Goal: Transaction & Acquisition: Download file/media

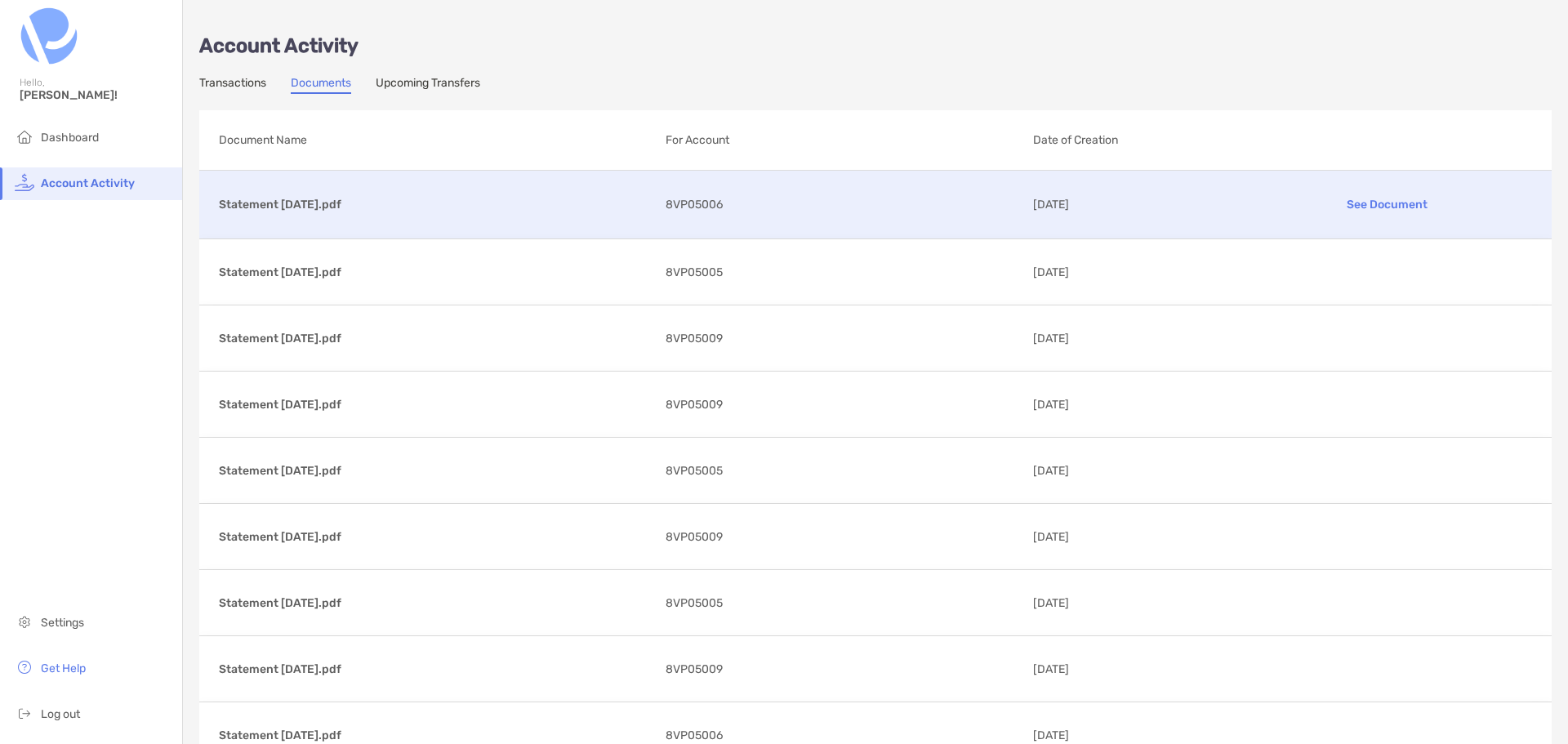
click at [379, 205] on p "Statement [DATE].pdf" at bounding box center [436, 205] width 434 height 21
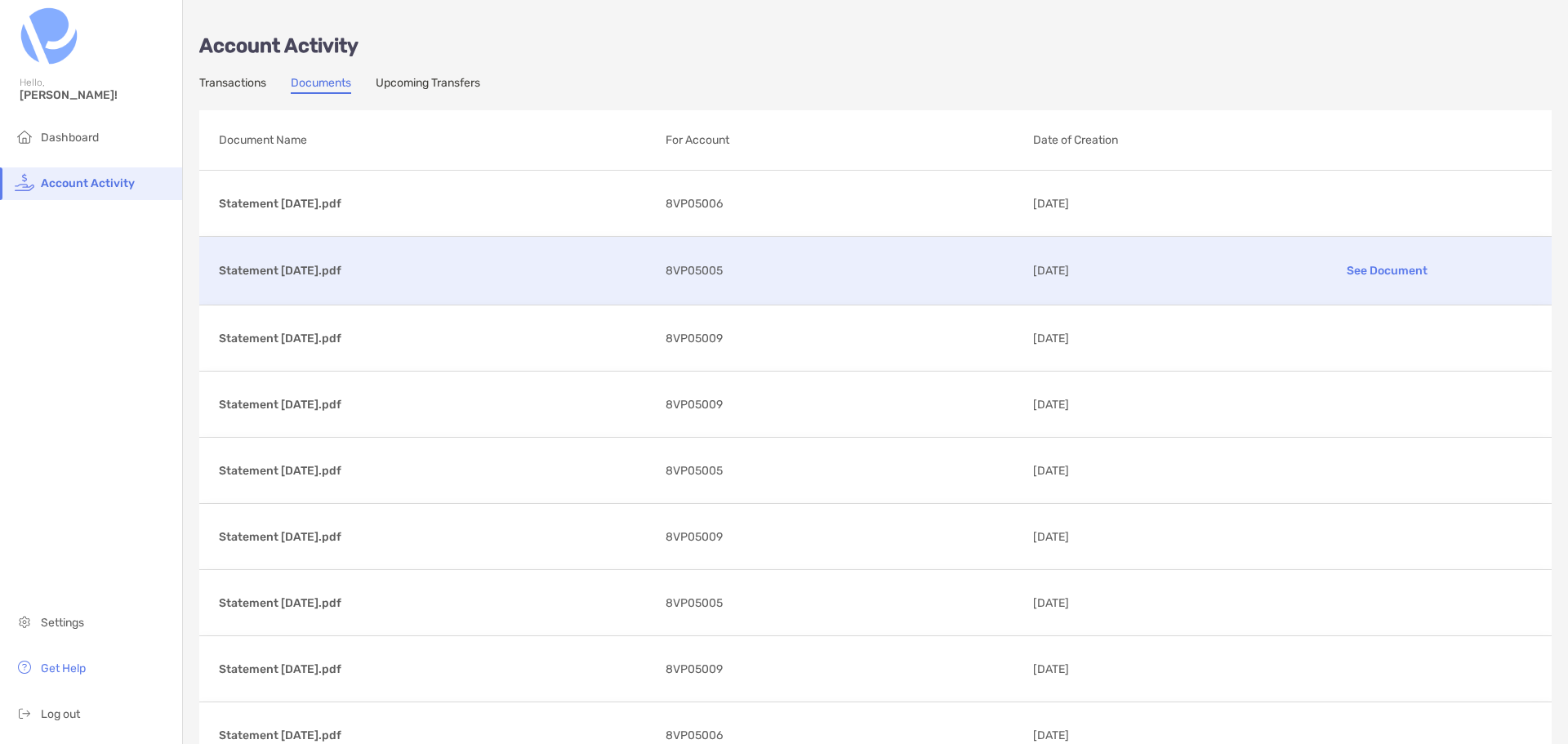
click at [346, 280] on p "Statement [DATE].pdf" at bounding box center [436, 271] width 434 height 21
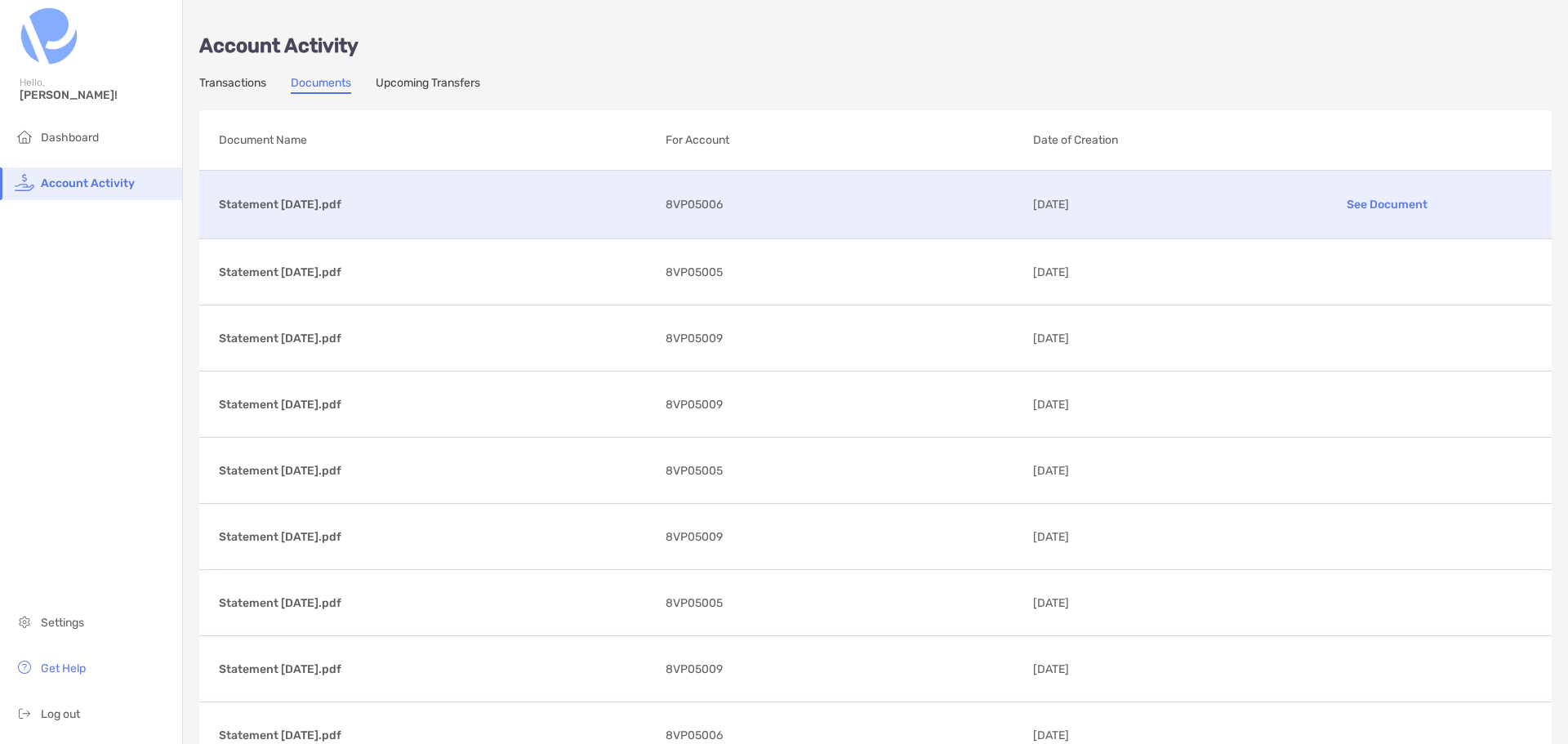
click at [1230, 217] on div "Statement 09/30/2025.pdf See Document 8VP05006 10/07/2025" at bounding box center [875, 205] width 1353 height 68
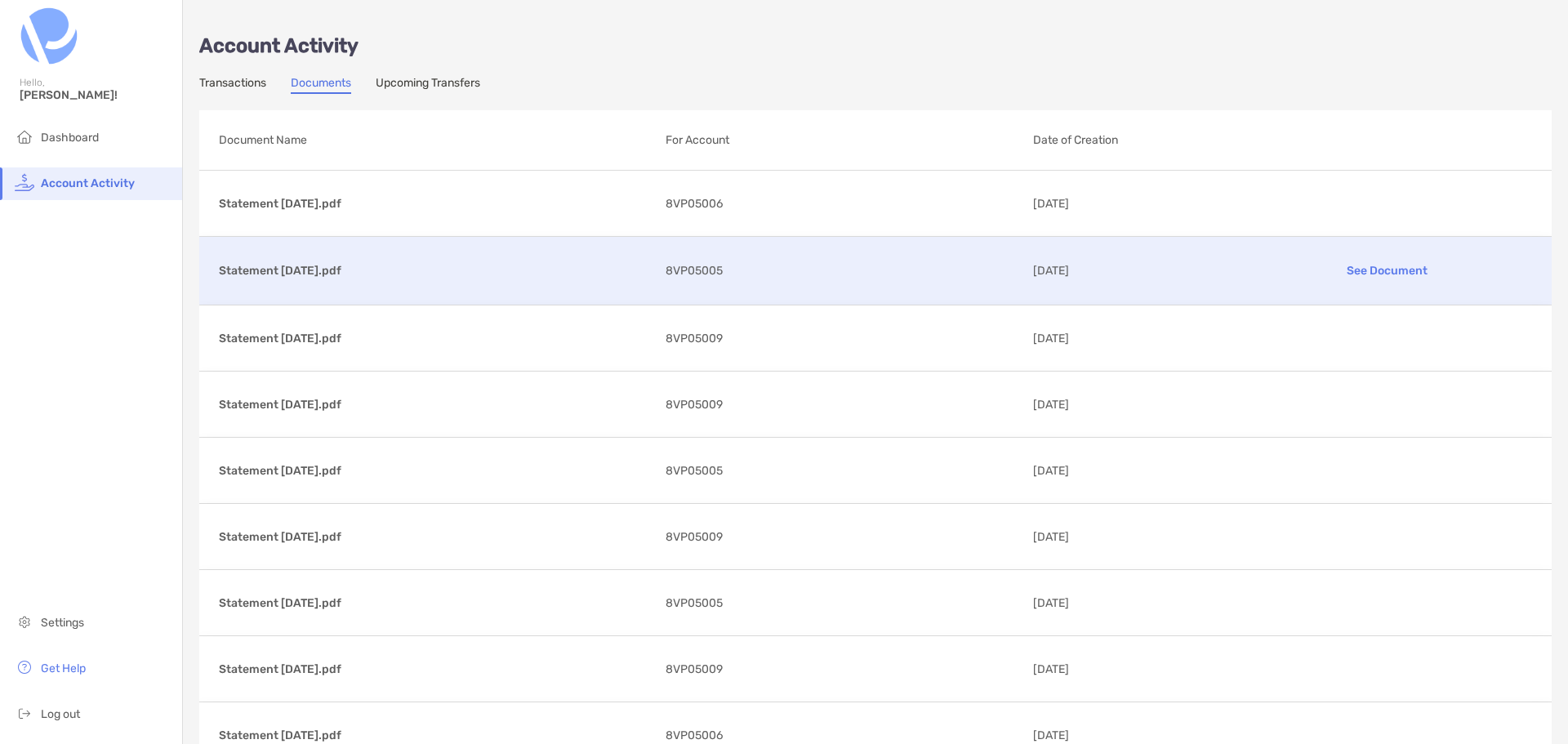
click at [693, 259] on div "Statement 09/30/2025.pdf See Document 8VP05005 10/07/2025" at bounding box center [875, 271] width 1353 height 68
